Goal: Information Seeking & Learning: Learn about a topic

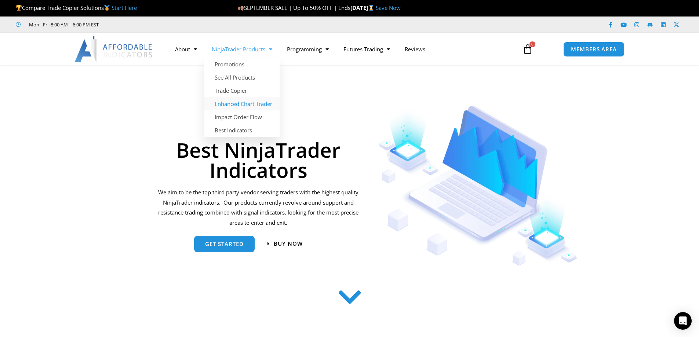
click at [255, 104] on link "Enhanced Chart Trader" at bounding box center [241, 103] width 75 height 13
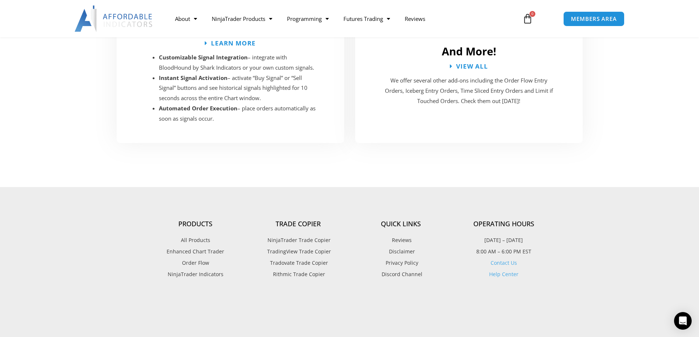
scroll to position [1468, 0]
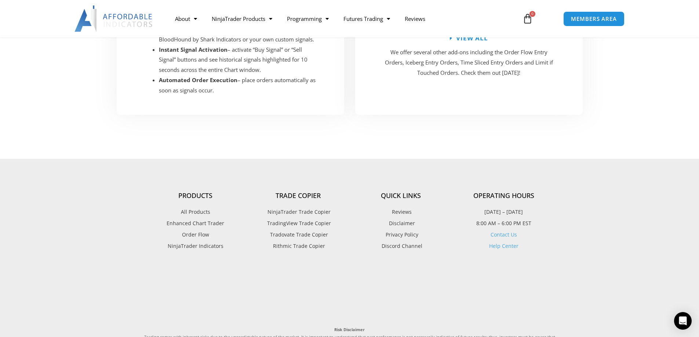
click at [197, 207] on span "All Products" at bounding box center [195, 212] width 29 height 10
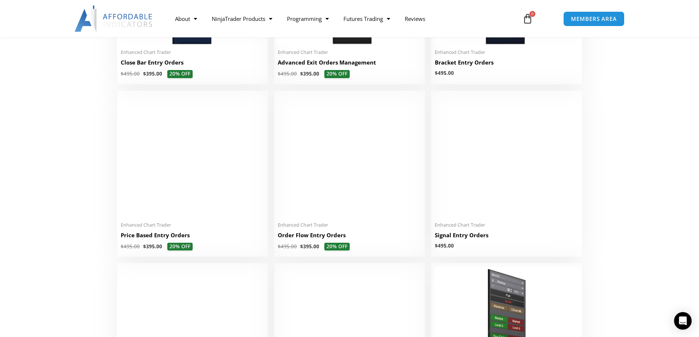
scroll to position [501, 0]
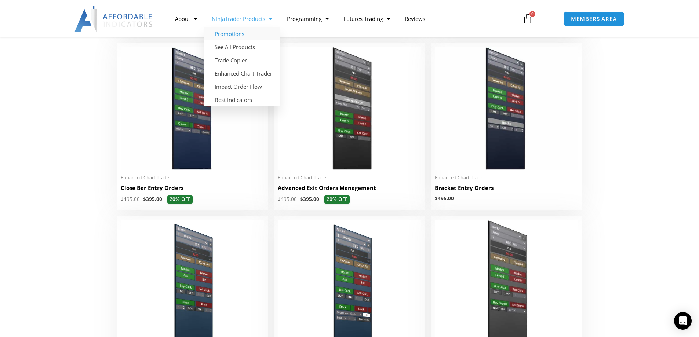
click at [235, 32] on link "Promotions" at bounding box center [241, 33] width 75 height 13
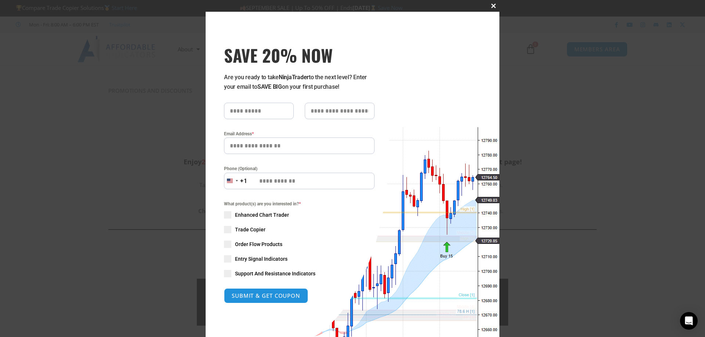
click at [489, 3] on button "Close this module" at bounding box center [494, 6] width 12 height 12
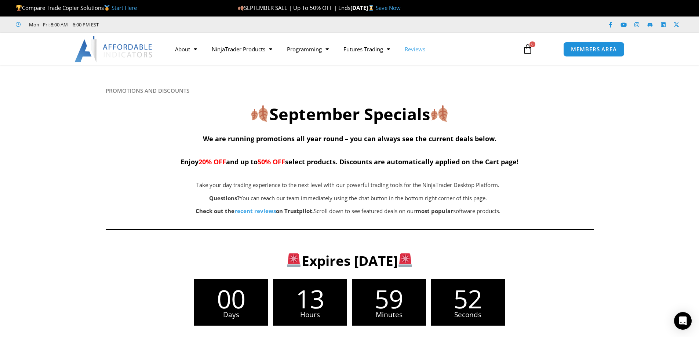
click at [416, 48] on link "Reviews" at bounding box center [415, 49] width 35 height 17
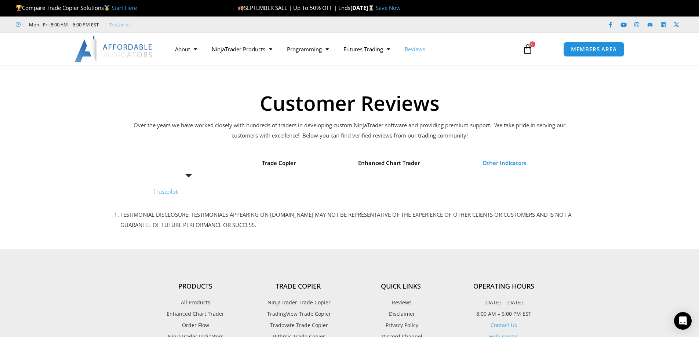
click at [503, 161] on span "Other Indicators" at bounding box center [505, 163] width 44 height 10
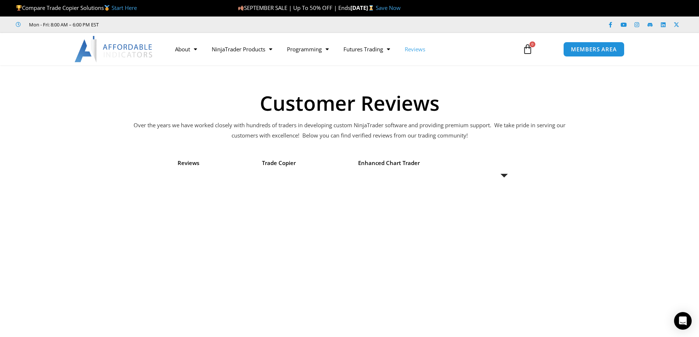
click at [502, 174] on li "Other Indicators" at bounding box center [505, 163] width 86 height 21
click at [195, 48] on span "Menu" at bounding box center [193, 49] width 7 height 13
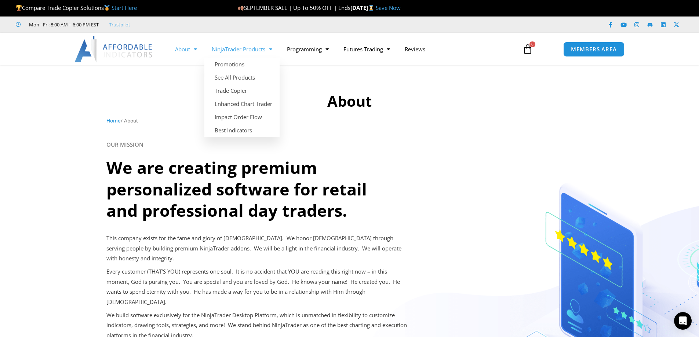
click at [271, 49] on span "Menu" at bounding box center [268, 49] width 7 height 13
